Goal: Information Seeking & Learning: Learn about a topic

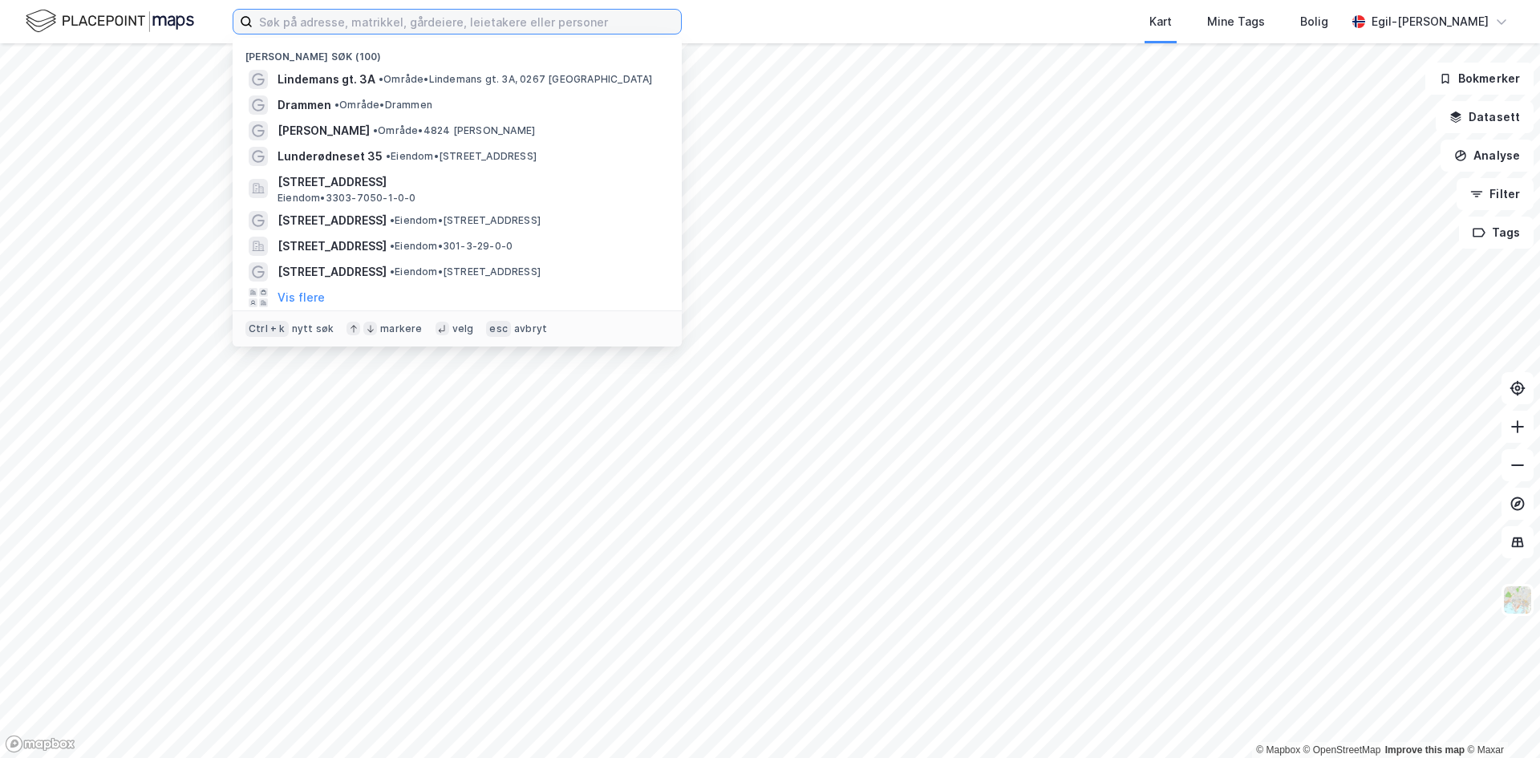
click at [430, 26] on input at bounding box center [467, 22] width 428 height 24
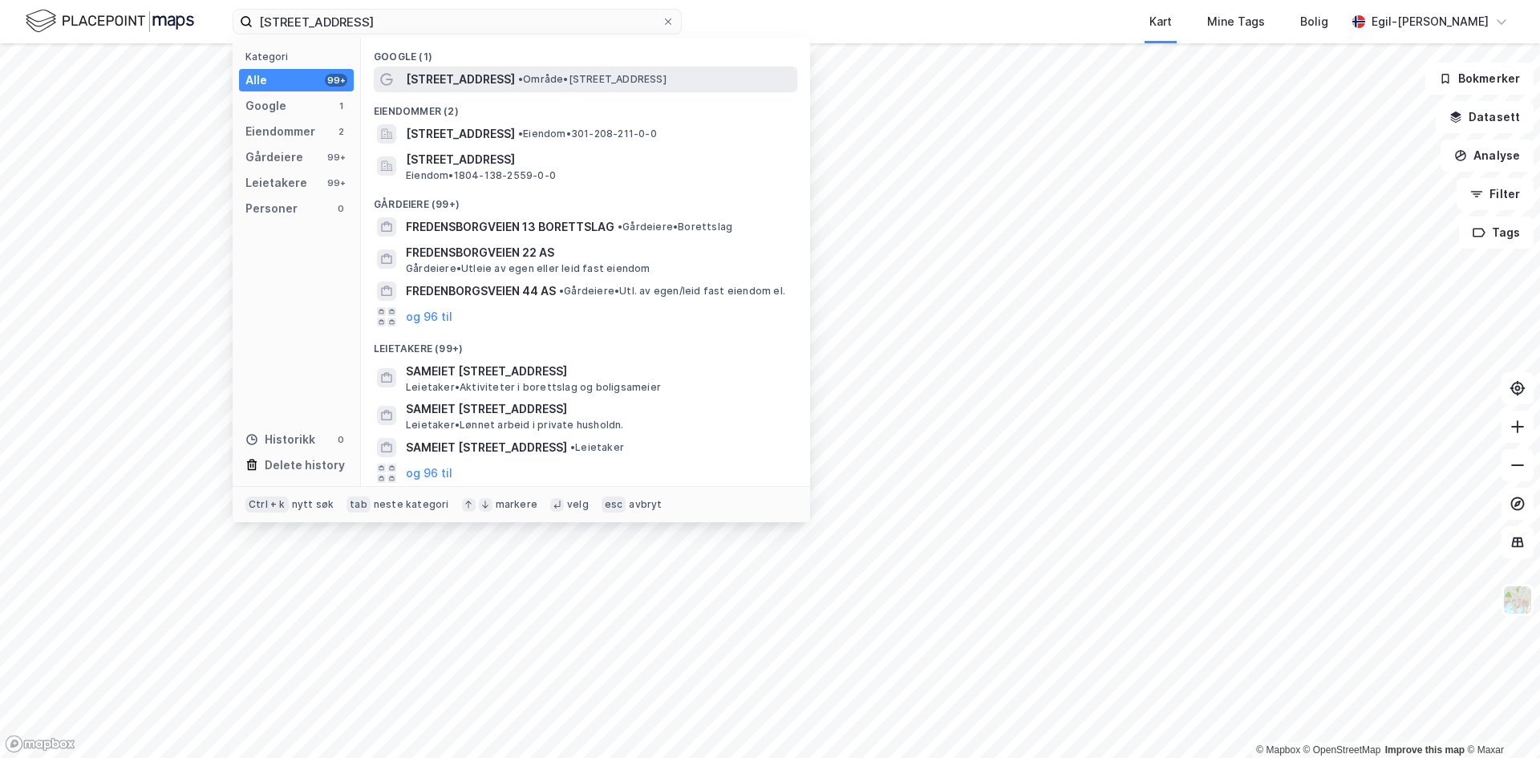
click at [471, 77] on span "[STREET_ADDRESS]" at bounding box center [460, 79] width 109 height 19
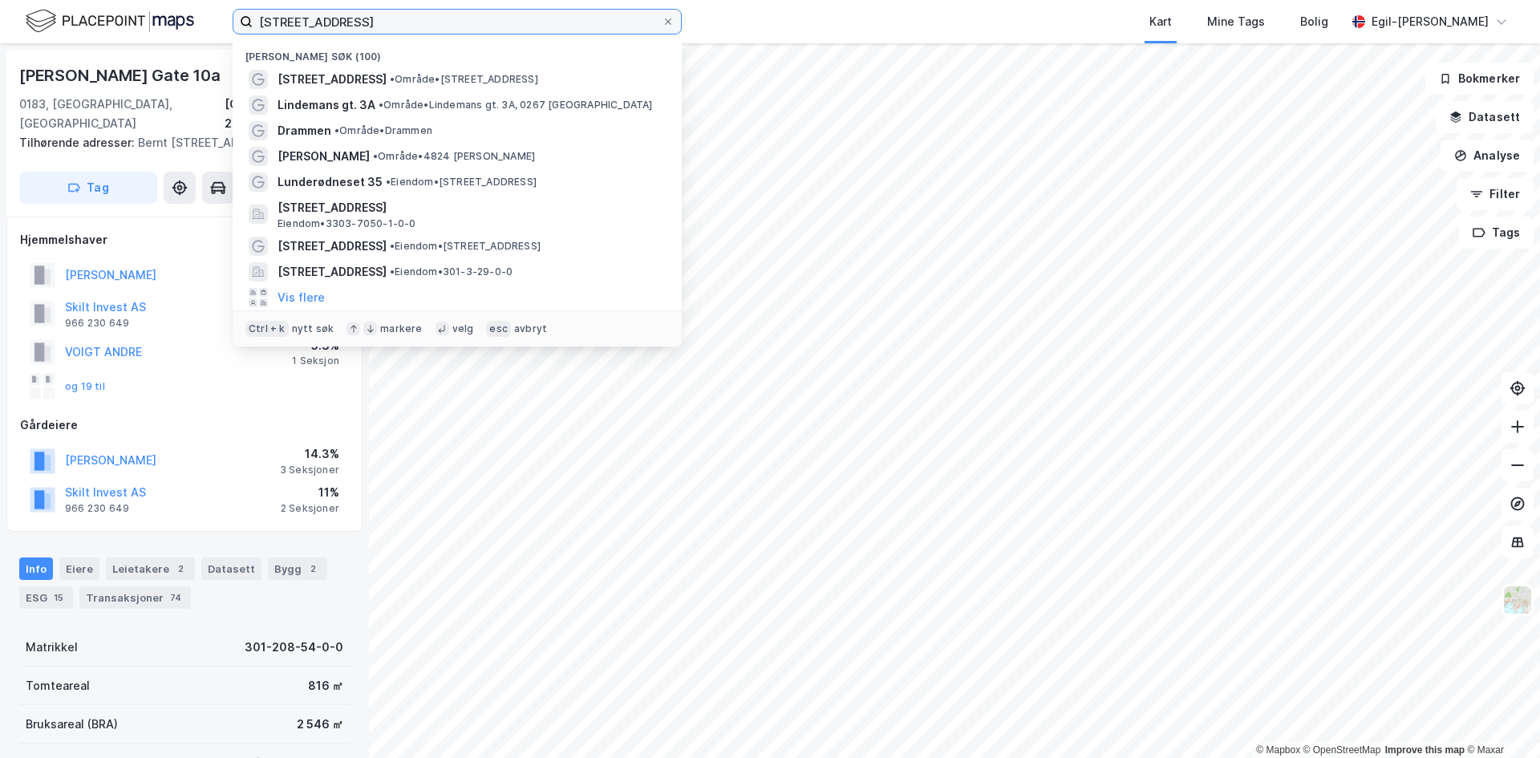
drag, startPoint x: 398, startPoint y: 25, endPoint x: 215, endPoint y: 29, distance: 182.9
click at [215, 29] on div "[STREET_ADDRESS] Nylige søk (100) [STREET_ADDRESS] • Område • [STREET_ADDRESS] …" at bounding box center [770, 21] width 1540 height 43
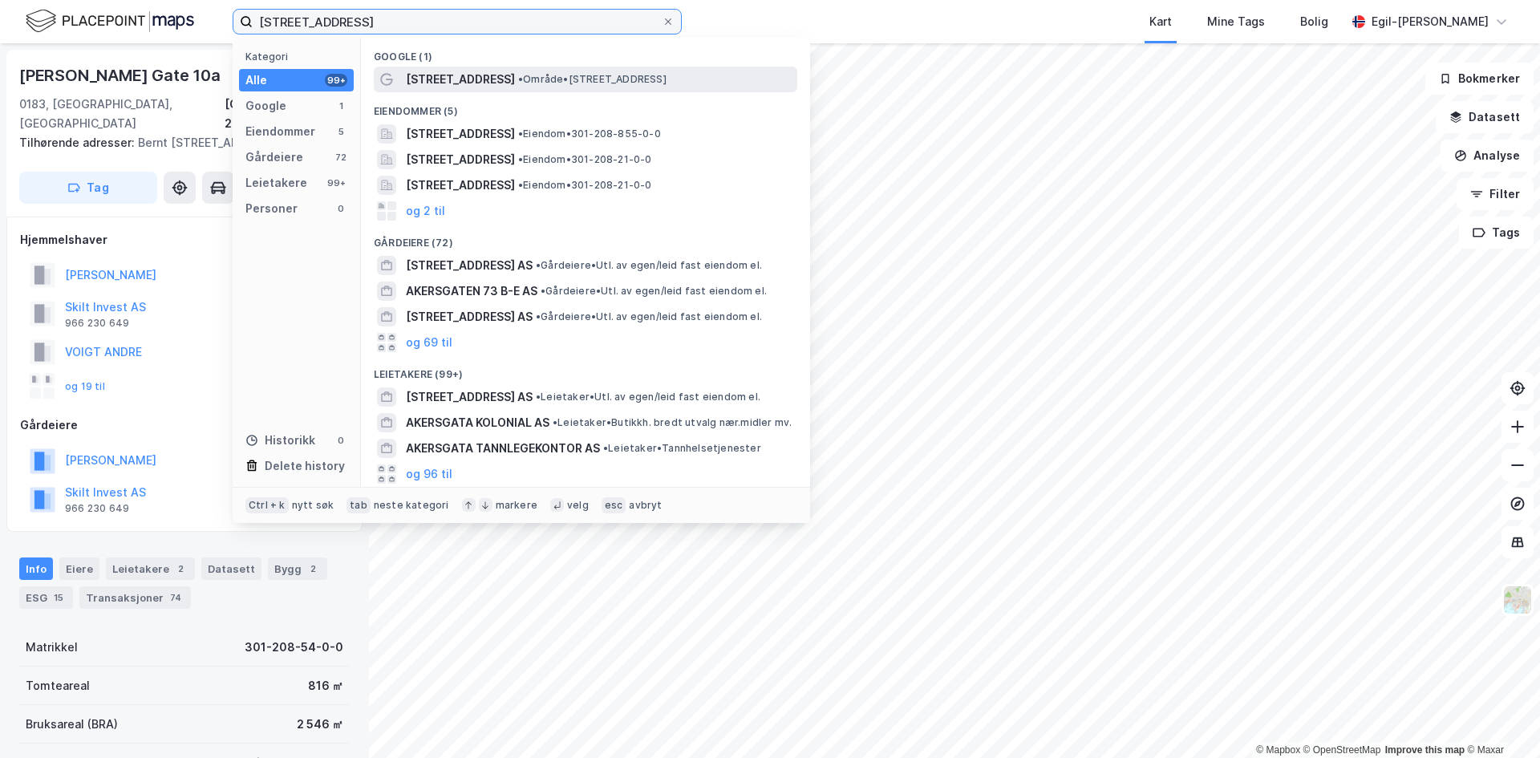
type input "[STREET_ADDRESS]"
click at [435, 70] on span "[STREET_ADDRESS]" at bounding box center [460, 79] width 109 height 19
